Goal: Find specific page/section: Find specific page/section

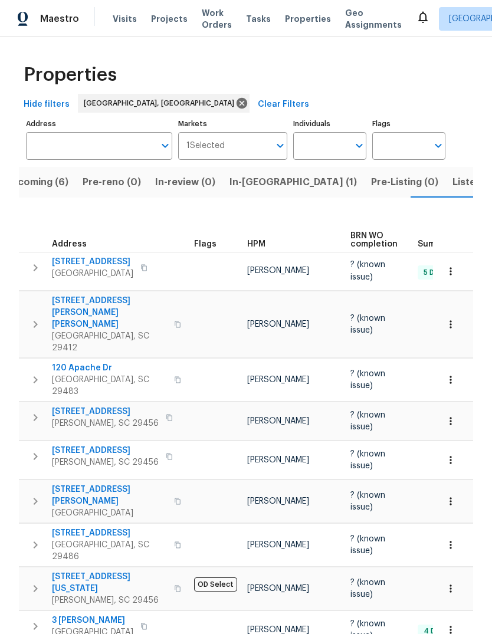
scroll to position [0, 21]
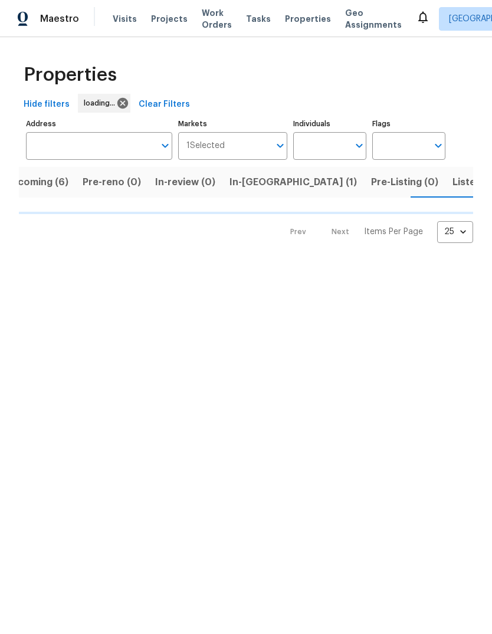
scroll to position [0, 21]
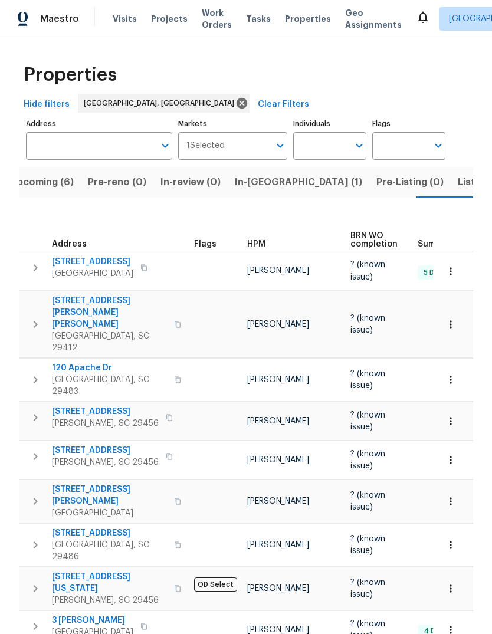
scroll to position [0, 21]
